Goal: Find specific page/section: Find specific page/section

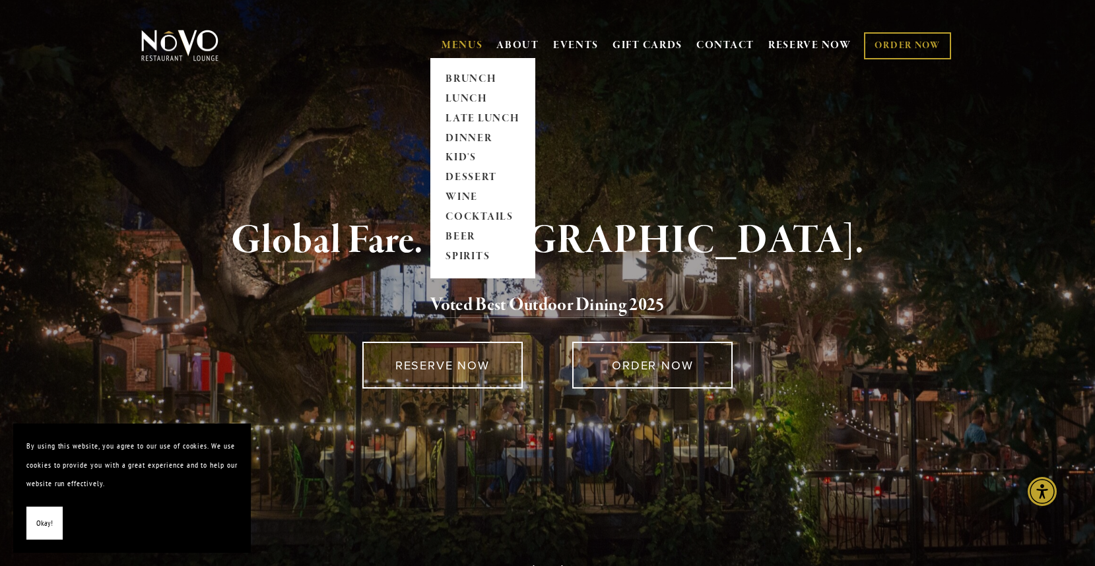
click at [467, 44] on link "MENUS" at bounding box center [463, 45] width 42 height 13
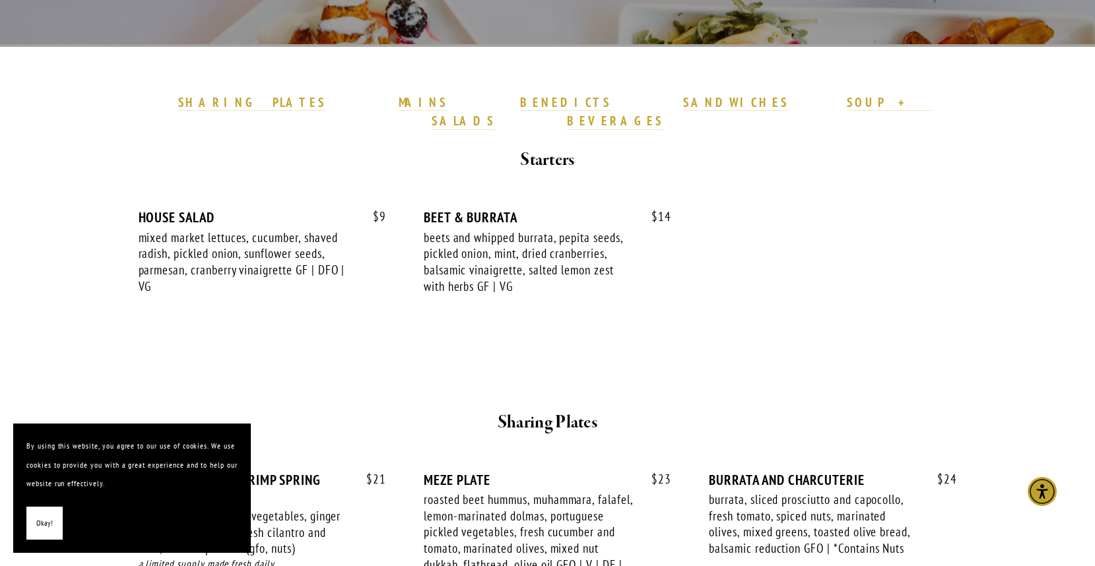
scroll to position [366, 0]
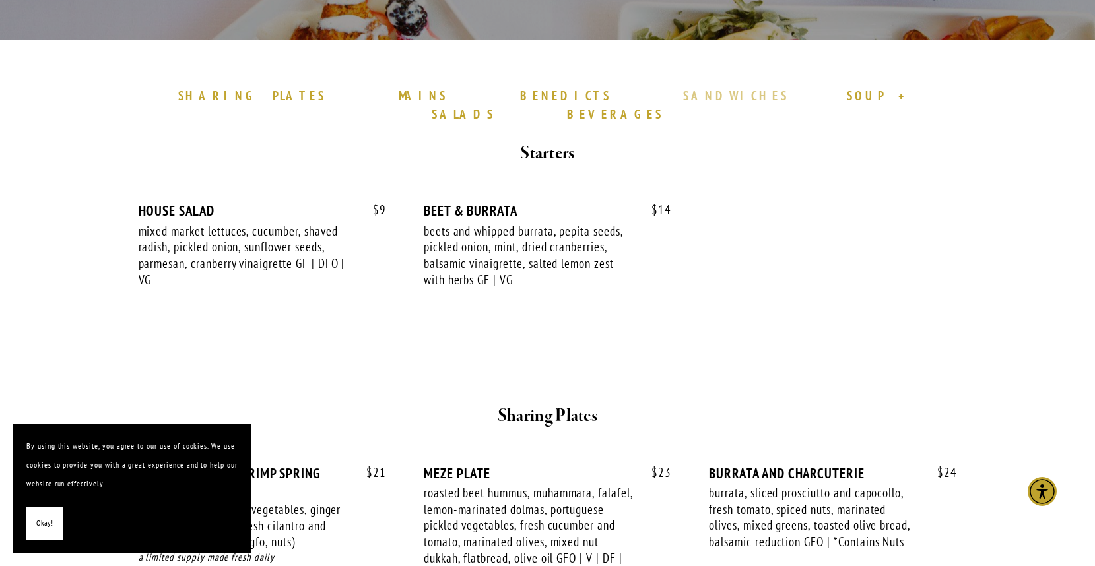
click at [683, 91] on strong "SANDWICHES" at bounding box center [736, 96] width 106 height 16
